Goal: Transaction & Acquisition: Download file/media

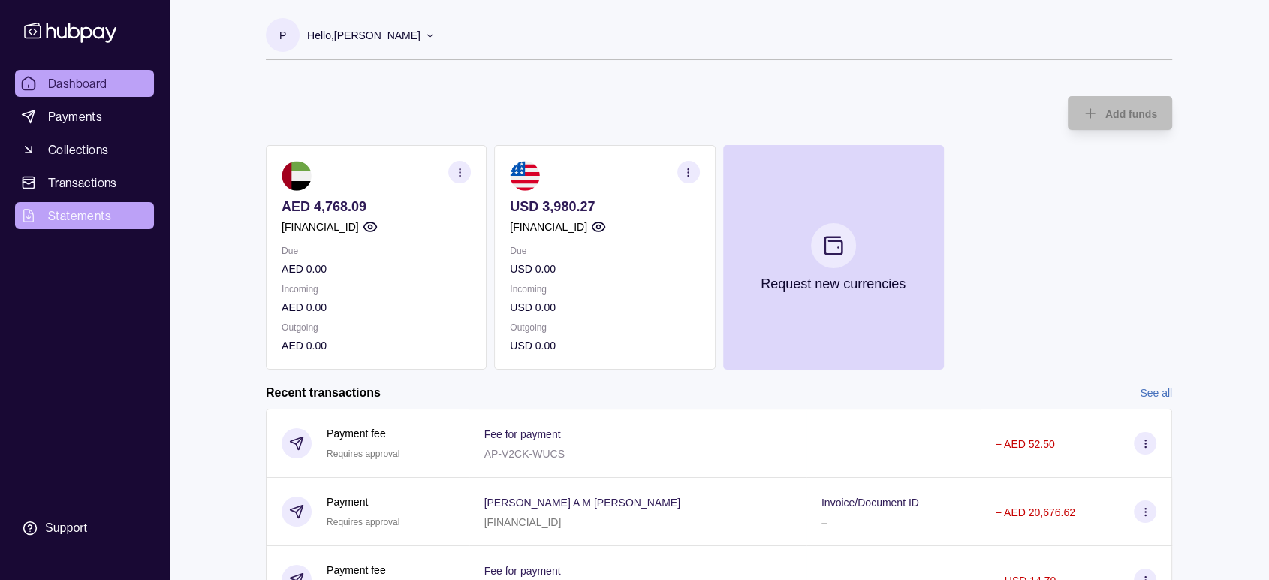
click at [99, 217] on span "Statements" at bounding box center [79, 216] width 63 height 18
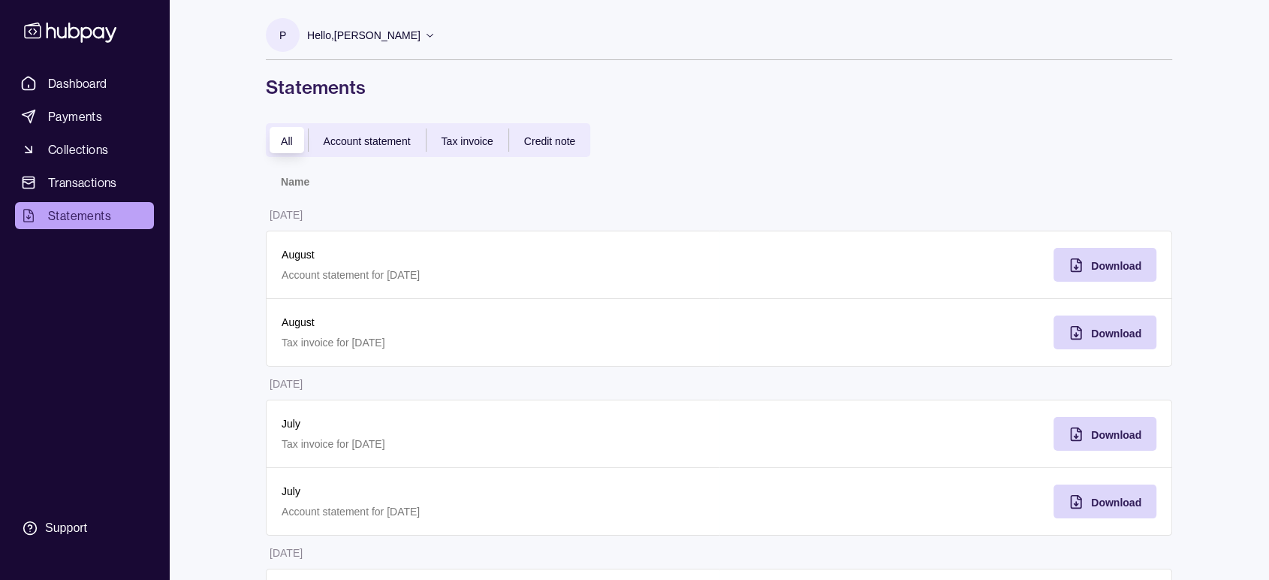
click at [379, 140] on span "Account statement" at bounding box center [367, 141] width 87 height 12
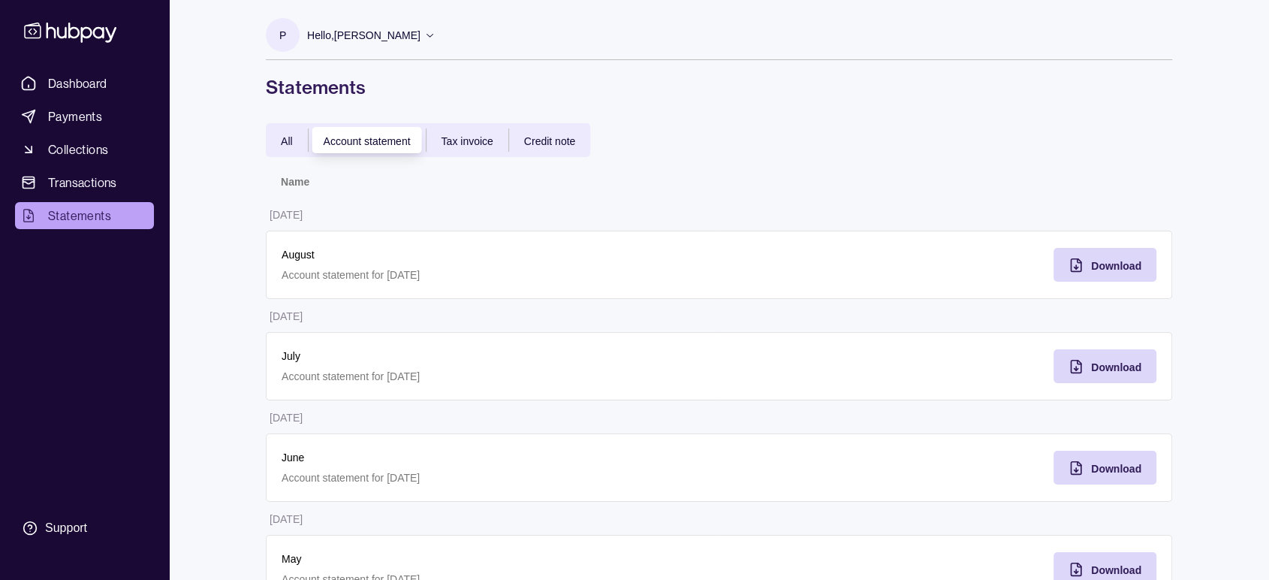
click at [278, 150] on div "All Account statement Tax invoice Credit note" at bounding box center [428, 140] width 324 height 34
drag, startPoint x: 285, startPoint y: 134, endPoint x: 209, endPoint y: 192, distance: 96.0
click at [285, 133] on div "All" at bounding box center [287, 140] width 42 height 18
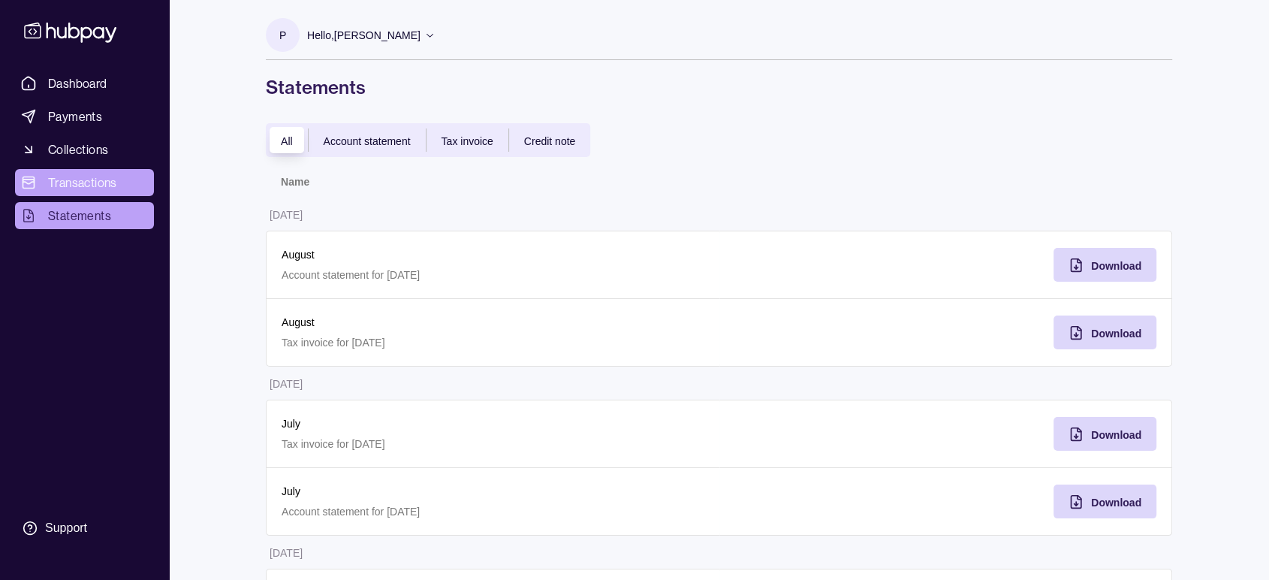
click at [56, 179] on span "Transactions" at bounding box center [82, 183] width 69 height 18
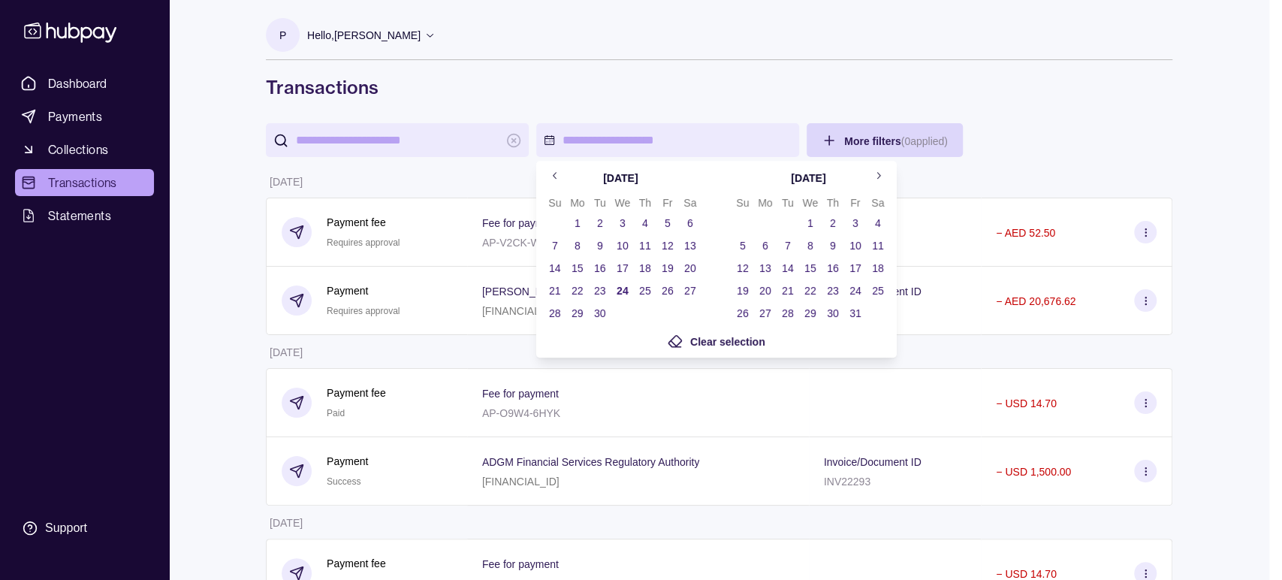
click at [580, 223] on button "1" at bounding box center [577, 223] width 21 height 21
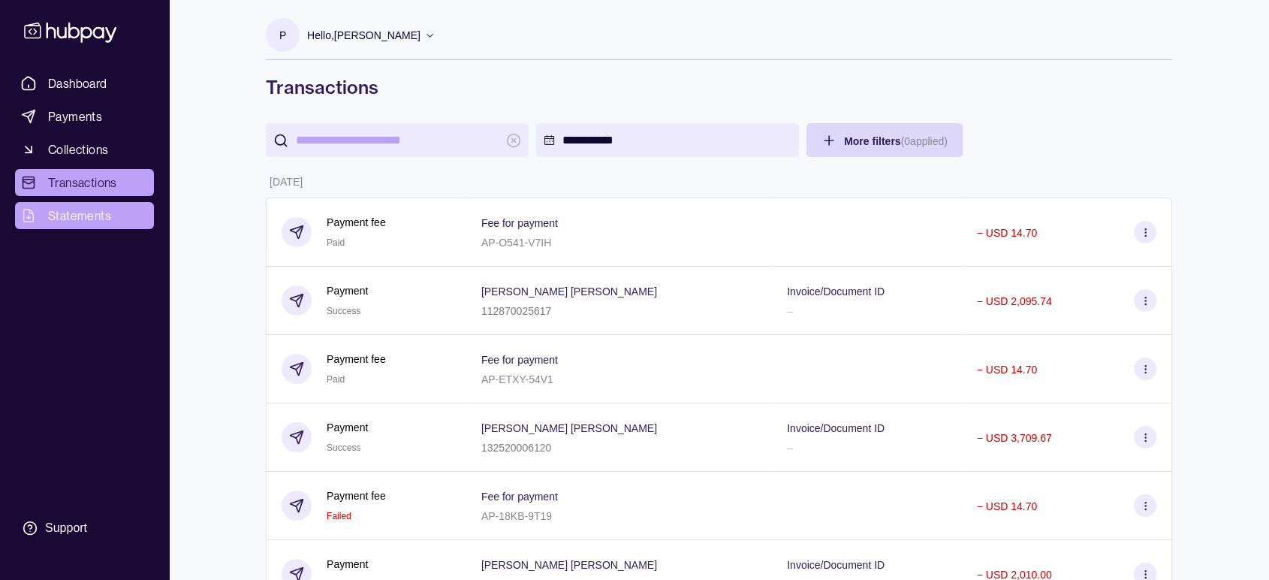
drag, startPoint x: 56, startPoint y: 214, endPoint x: 78, endPoint y: 222, distance: 23.8
click at [56, 214] on html "**********" at bounding box center [634, 438] width 1269 height 877
click at [81, 219] on span "Statements" at bounding box center [79, 216] width 63 height 18
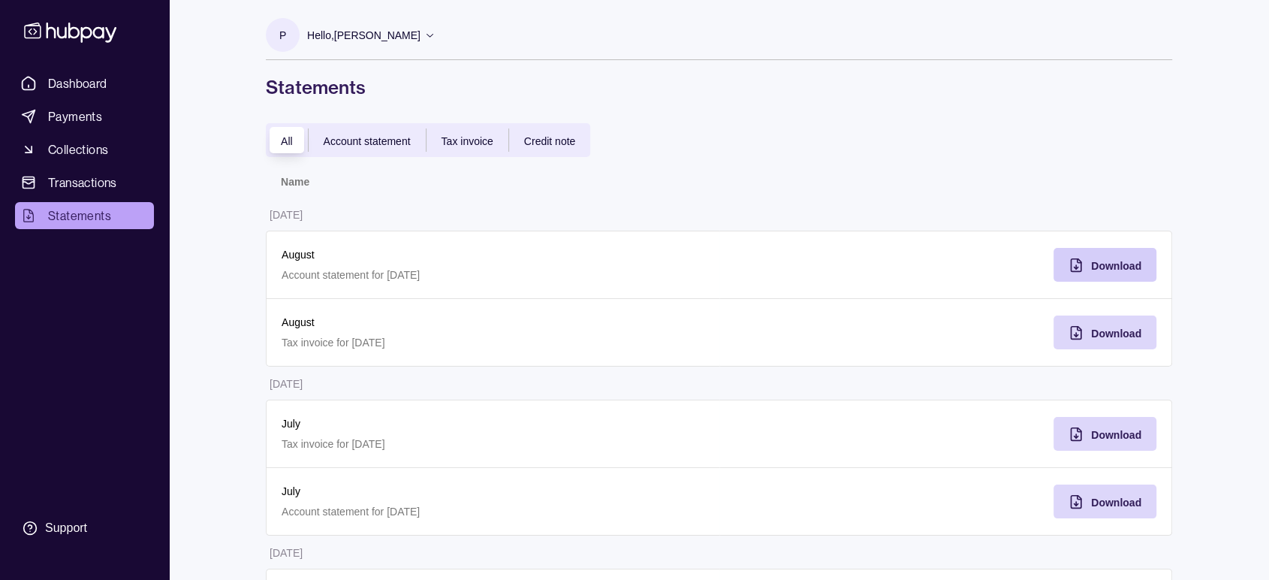
click at [1118, 265] on span "Download" at bounding box center [1116, 266] width 50 height 12
click at [1121, 338] on span "Download" at bounding box center [1116, 333] width 50 height 12
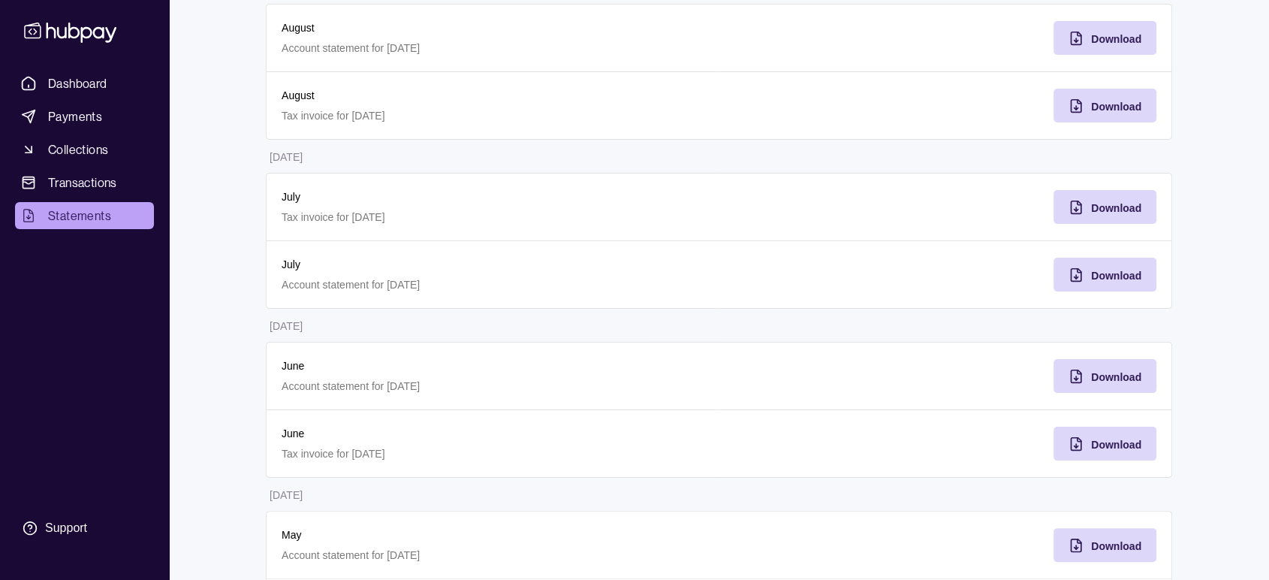
scroll to position [250, 0]
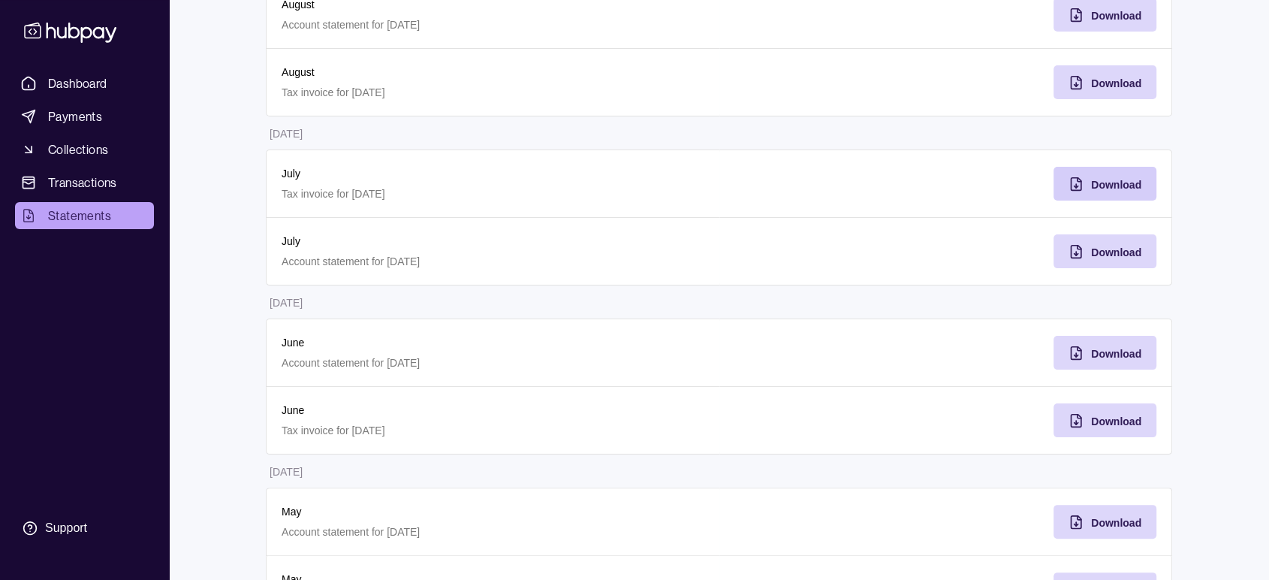
click at [1098, 169] on div "Download" at bounding box center [1093, 184] width 95 height 34
click at [1081, 249] on icon "button" at bounding box center [1076, 251] width 10 height 13
click at [1216, 378] on div "Dashboard Payments Collections Transactions Statements Support P Hello, [PERSON…" at bounding box center [634, 556] width 1269 height 1613
click at [1106, 352] on span "Download" at bounding box center [1116, 354] width 50 height 12
click at [1103, 421] on span "Download" at bounding box center [1116, 421] width 50 height 12
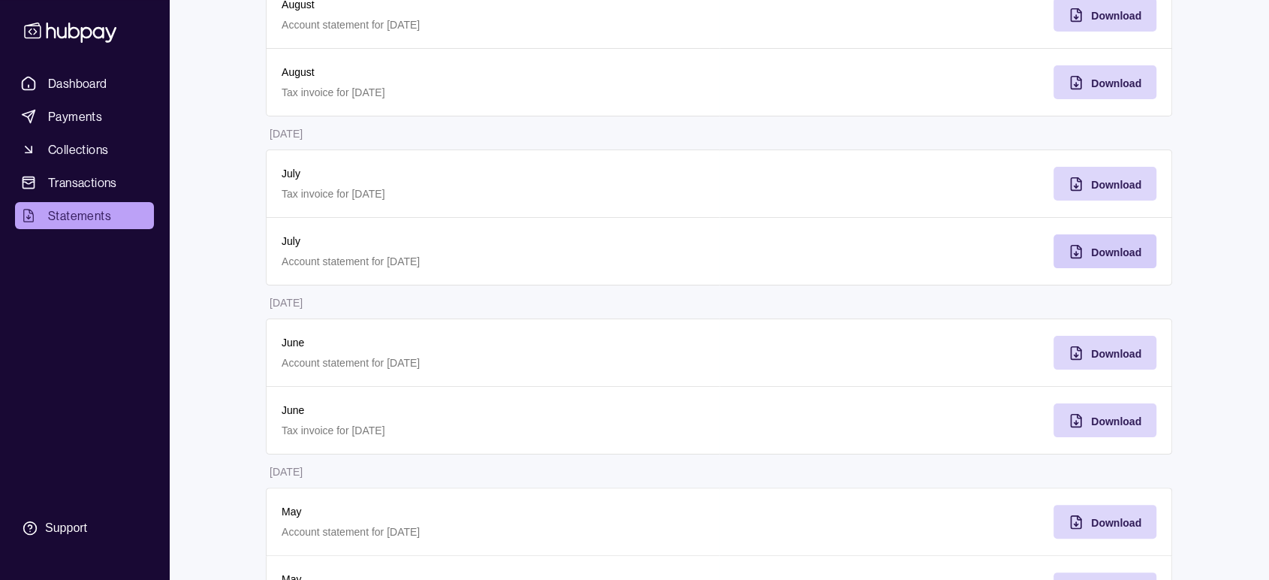
click at [1219, 440] on div "Dashboard Payments Collections Transactions Statements Support P Hello, [PERSON…" at bounding box center [634, 556] width 1269 height 1613
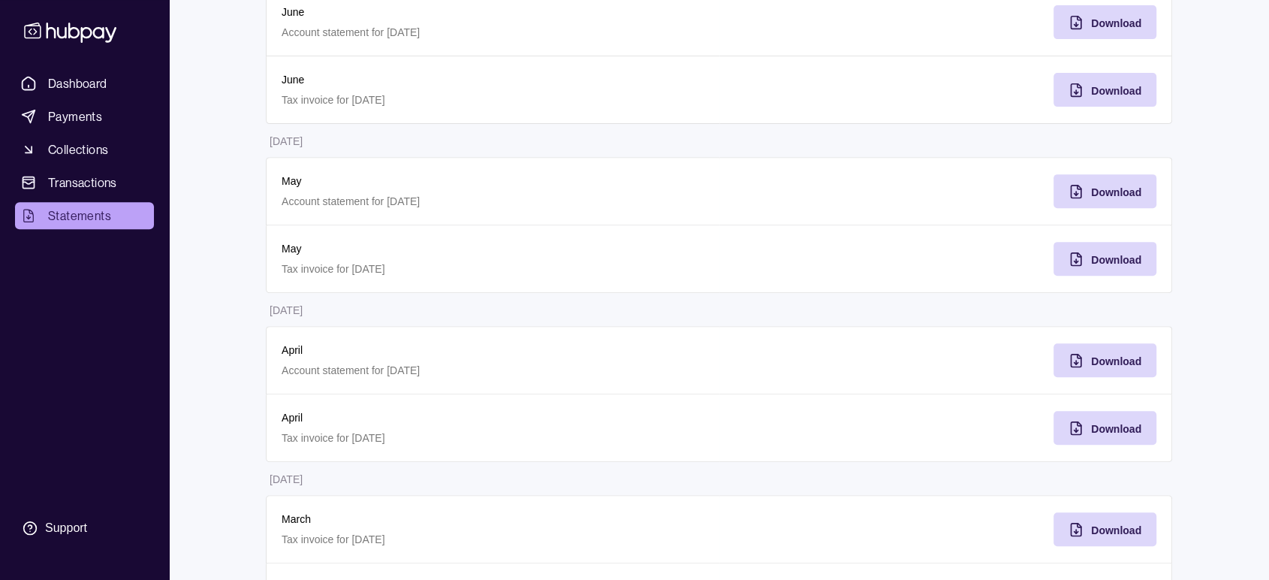
scroll to position [584, 0]
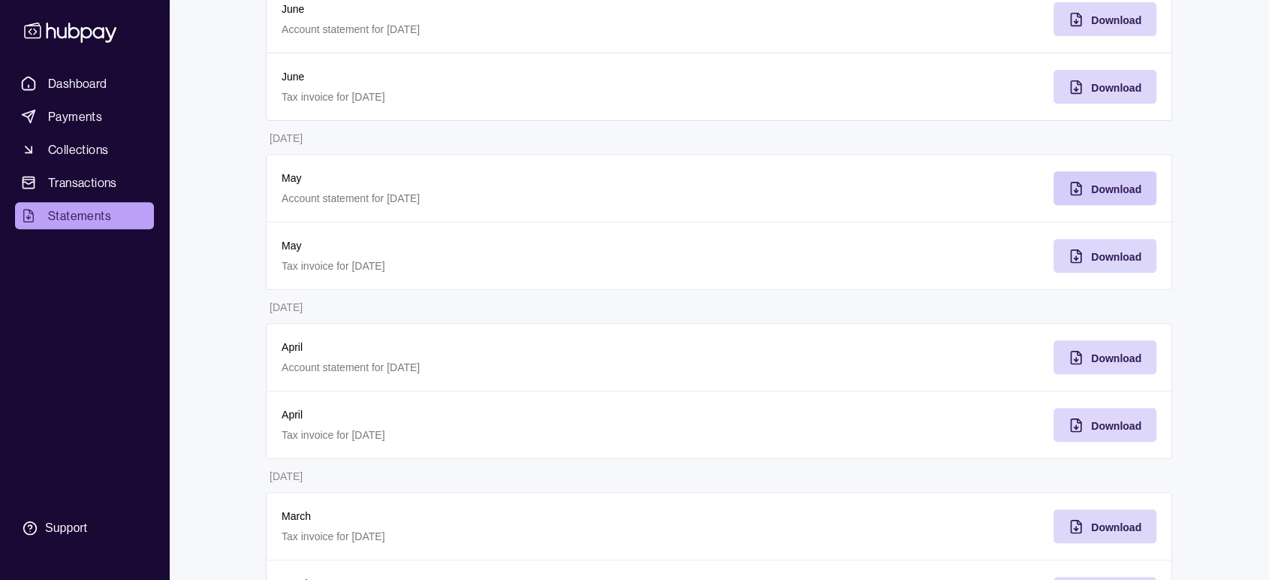
click at [1130, 191] on span "Download" at bounding box center [1116, 189] width 50 height 12
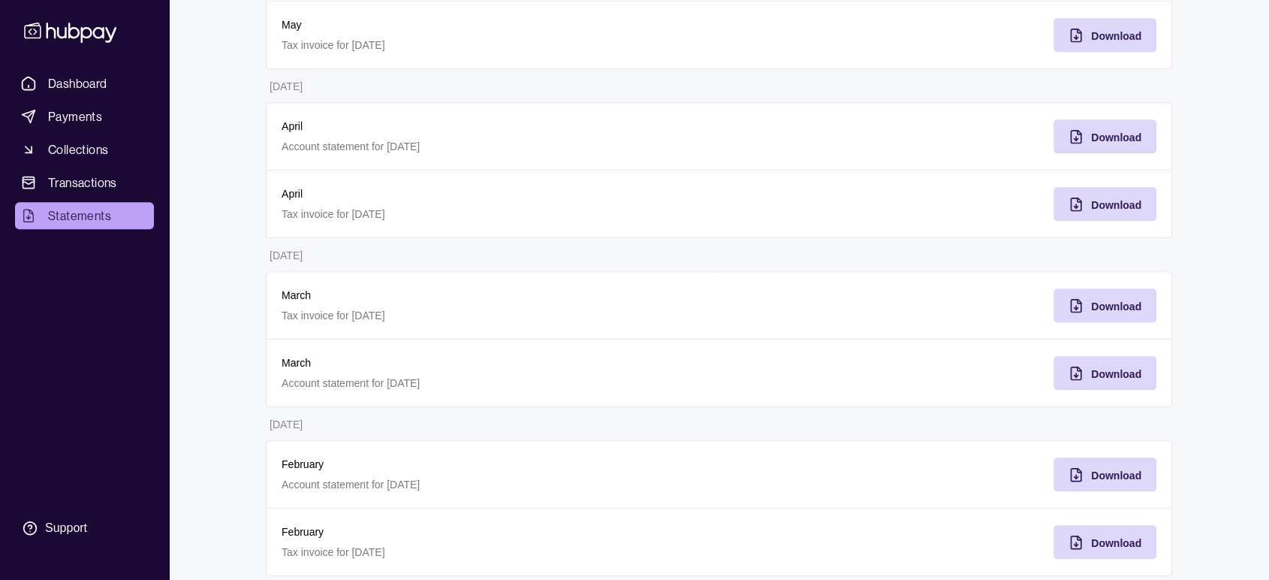
scroll to position [1036, 0]
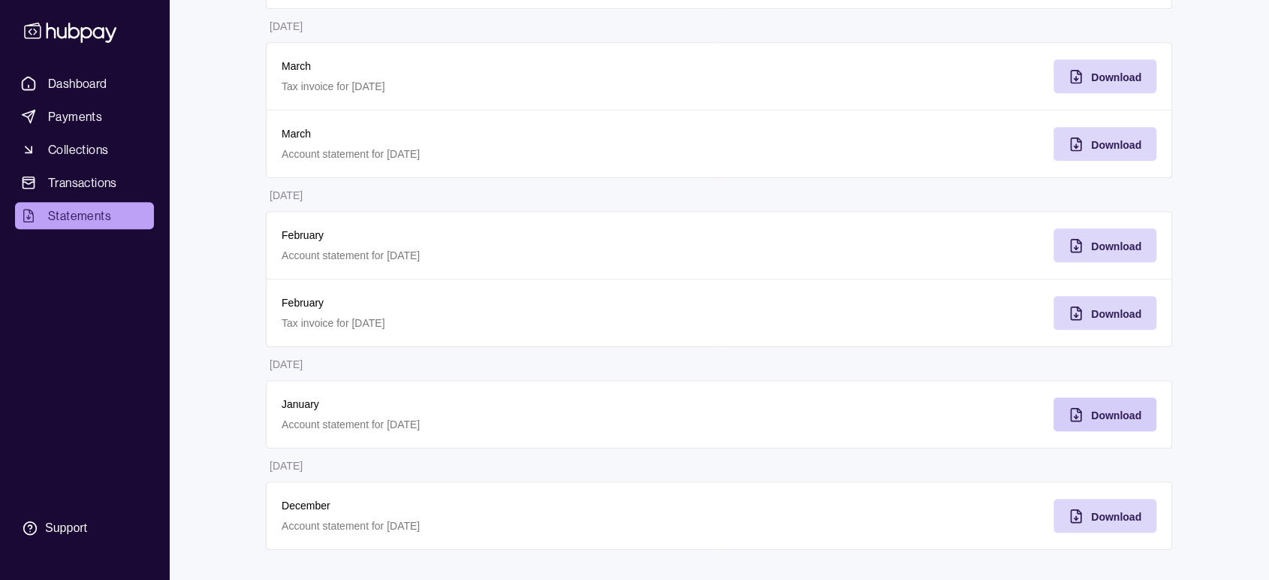
click at [1124, 414] on span "Download" at bounding box center [1116, 415] width 50 height 12
click at [1088, 418] on div "Download" at bounding box center [1093, 414] width 95 height 34
click at [1092, 239] on div "Download" at bounding box center [1116, 246] width 50 height 18
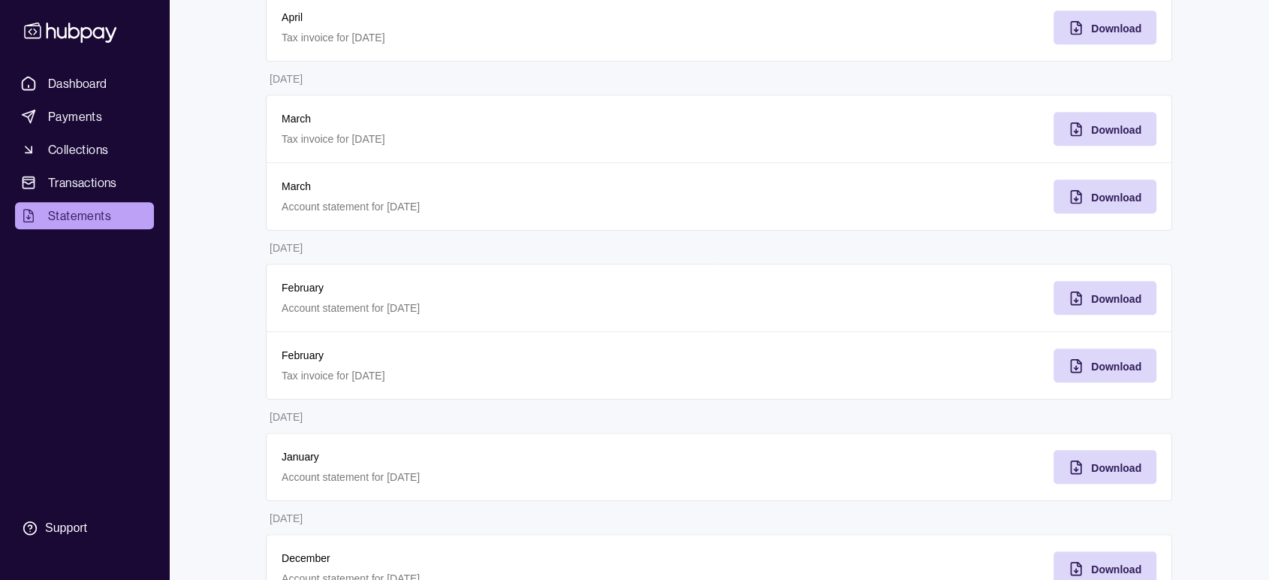
scroll to position [952, 0]
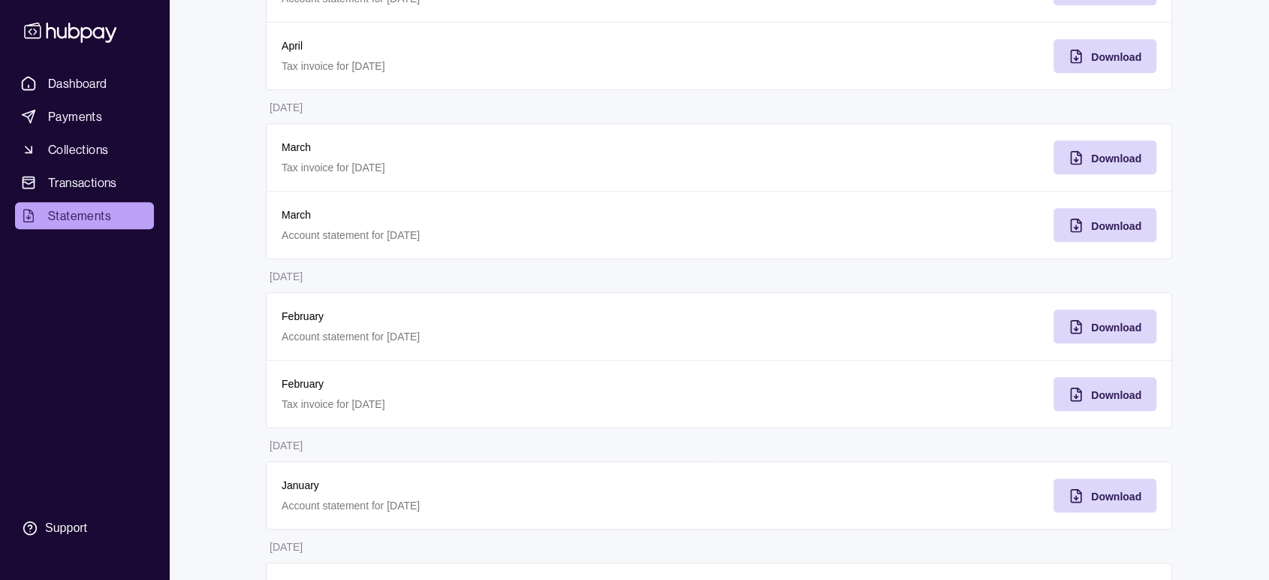
click at [1105, 141] on div "Download" at bounding box center [947, 157] width 454 height 68
click at [1106, 159] on span "Download" at bounding box center [1116, 158] width 50 height 12
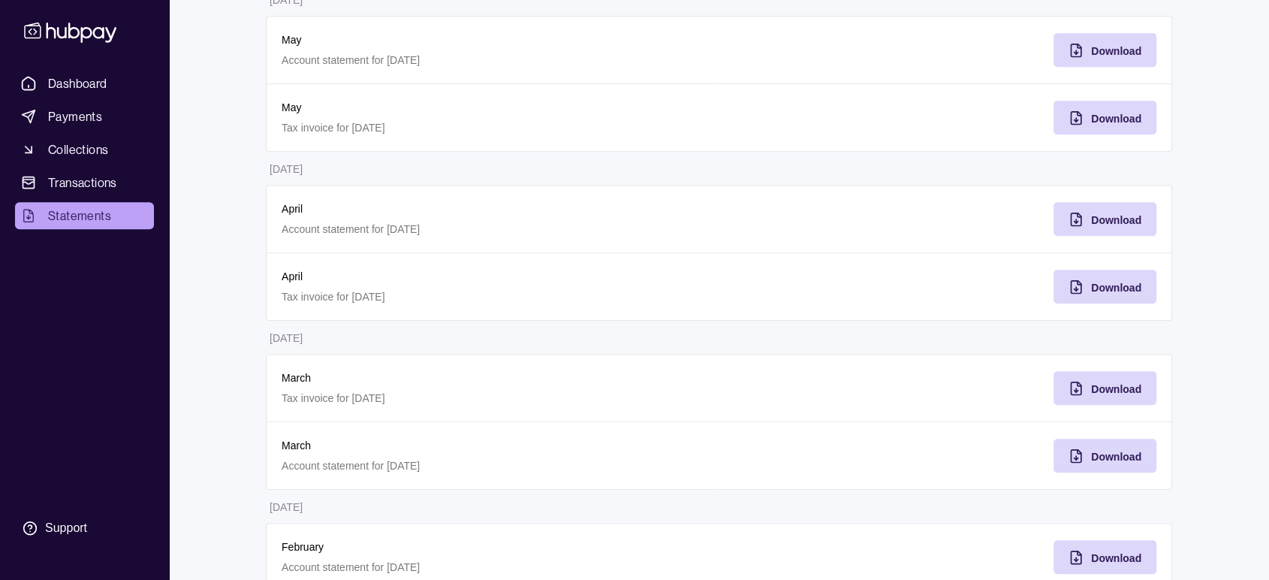
scroll to position [702, 0]
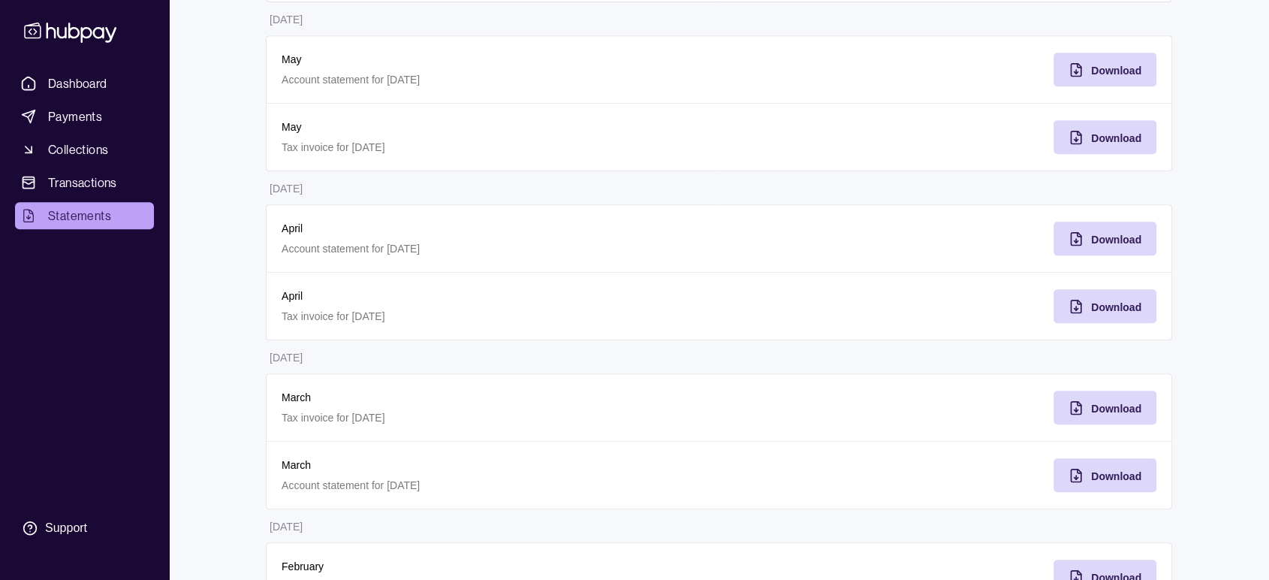
click at [221, 240] on div "Dashboard Payments Collections Transactions Statements Support P Hello, [PERSON…" at bounding box center [634, 104] width 1269 height 1613
click at [1093, 242] on span "Download" at bounding box center [1116, 240] width 50 height 12
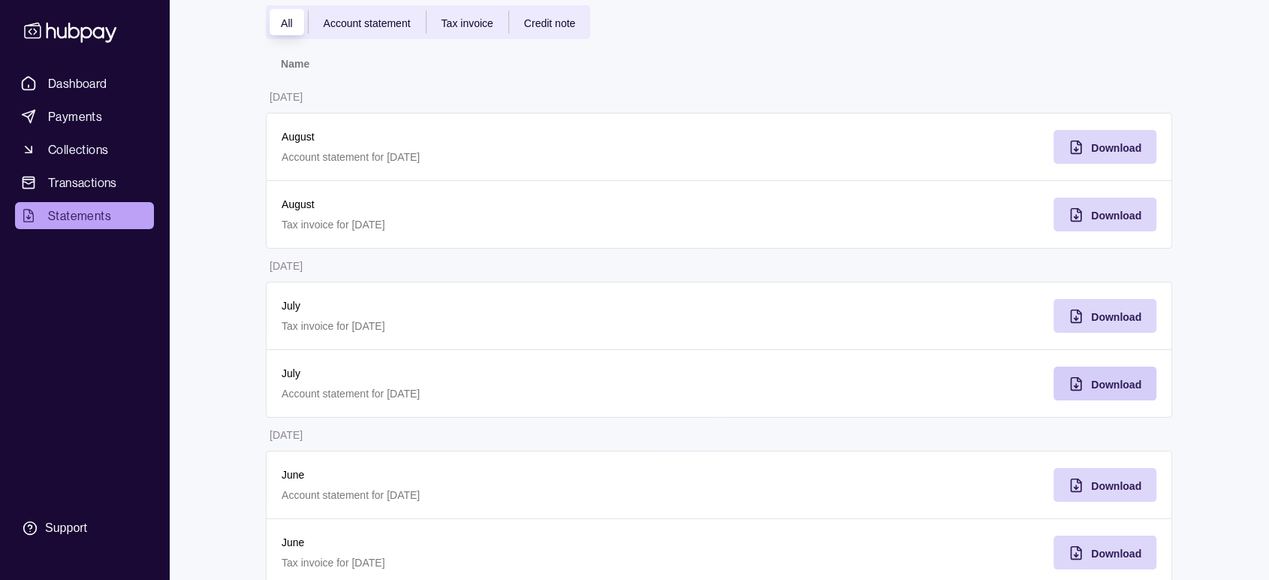
scroll to position [35, 0]
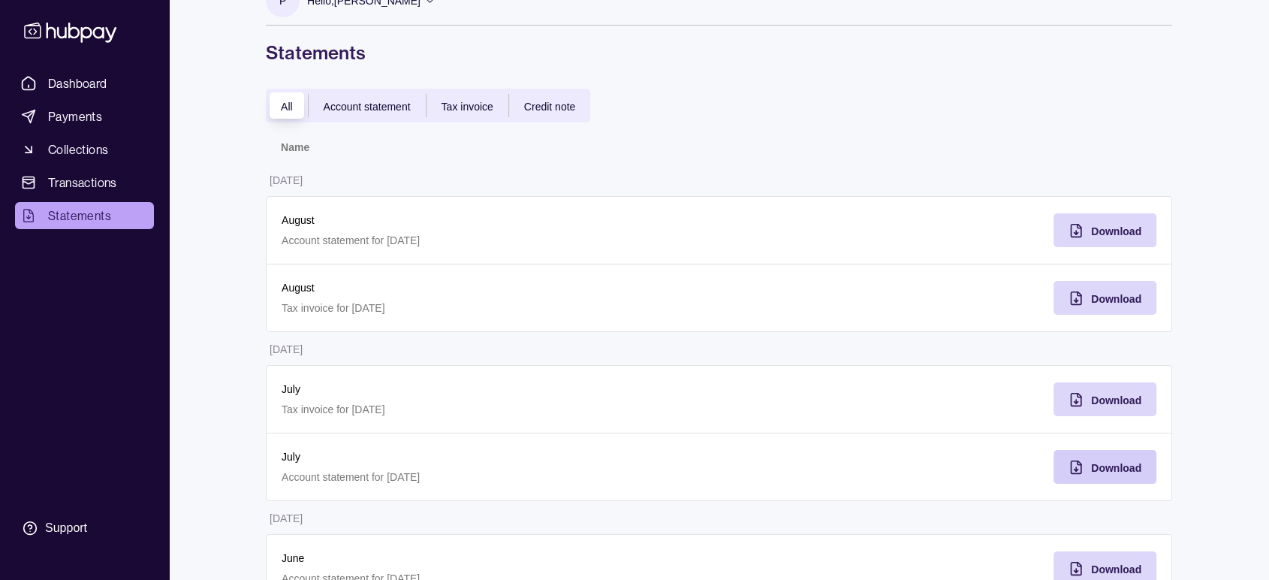
click at [367, 109] on span "Account statement" at bounding box center [367, 107] width 87 height 12
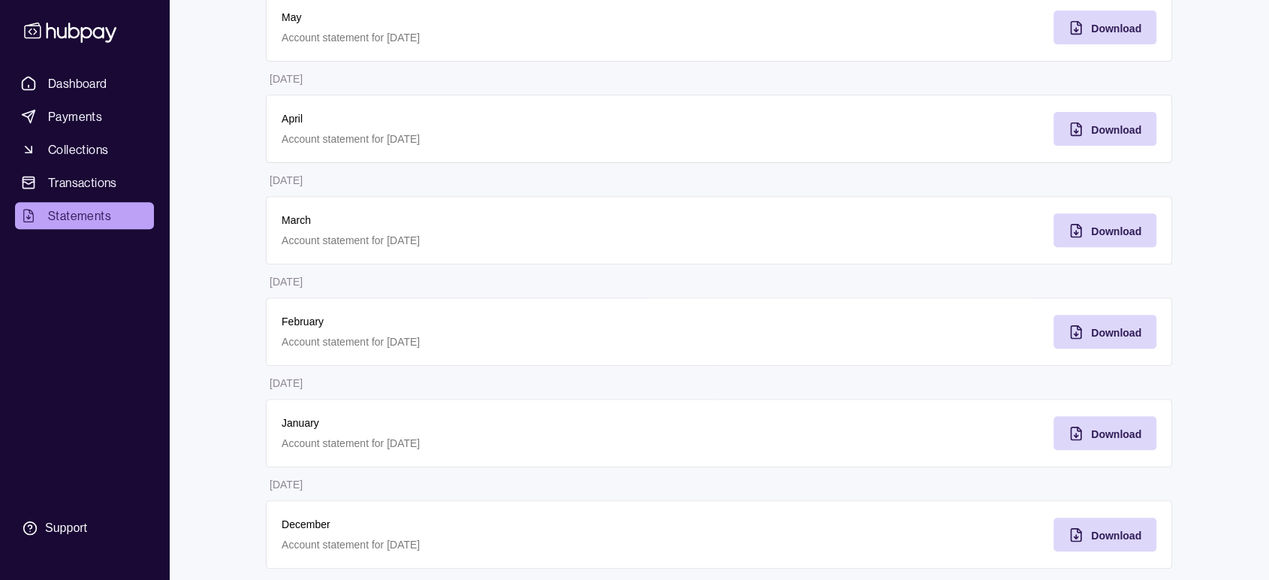
scroll to position [563, 0]
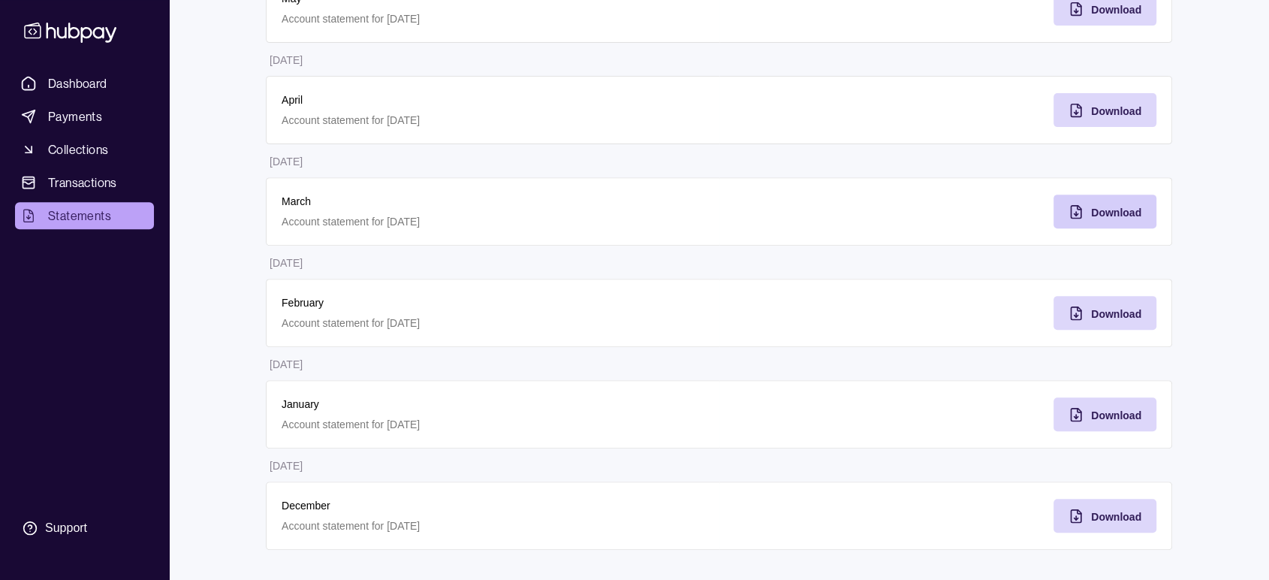
click at [1075, 214] on icon "button" at bounding box center [1076, 211] width 15 height 15
